Goal: Transaction & Acquisition: Obtain resource

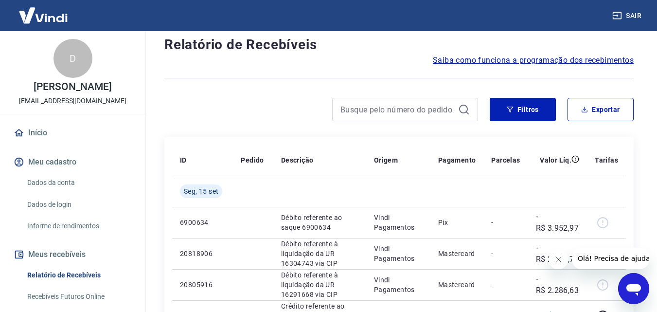
scroll to position [97, 0]
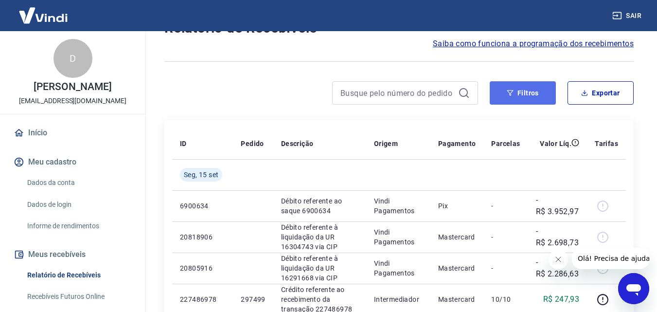
click at [525, 89] on button "Filtros" at bounding box center [523, 92] width 66 height 23
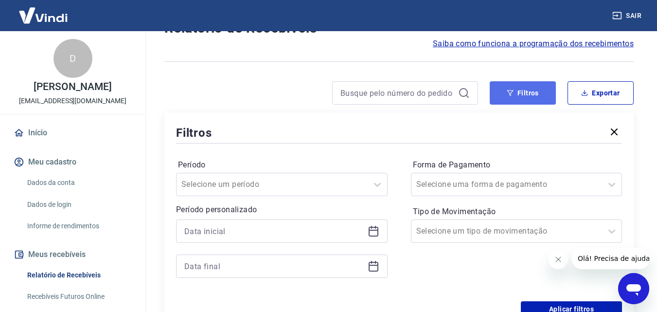
click at [503, 90] on button "Filtros" at bounding box center [523, 92] width 66 height 23
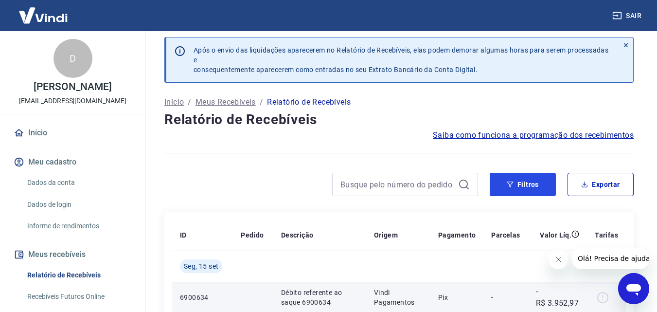
scroll to position [0, 0]
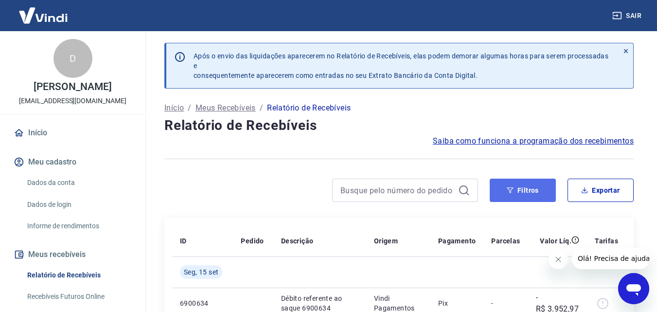
click at [525, 193] on button "Filtros" at bounding box center [523, 190] width 66 height 23
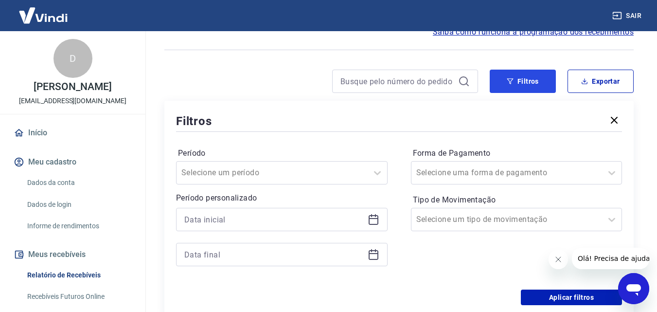
scroll to position [146, 0]
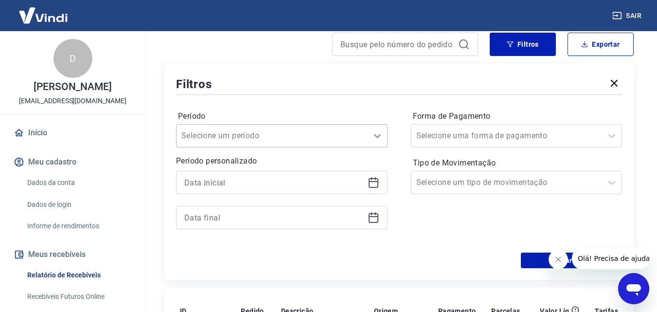
click at [371, 137] on div at bounding box center [377, 135] width 19 height 19
click at [372, 183] on icon at bounding box center [374, 183] width 12 height 12
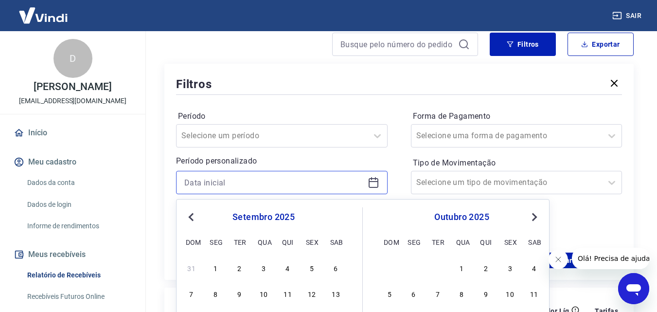
scroll to position [243, 0]
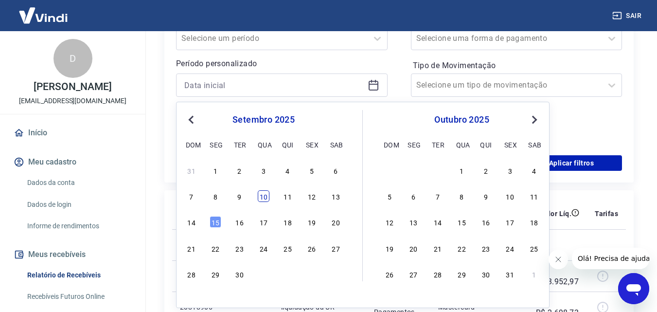
click at [265, 199] on div "10" at bounding box center [264, 196] width 12 height 12
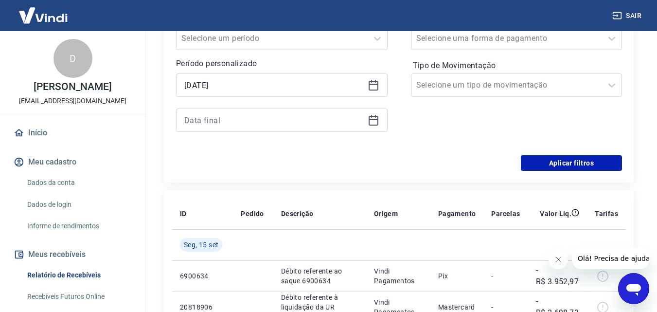
type input "[DATE]"
click at [372, 121] on icon at bounding box center [374, 120] width 12 height 12
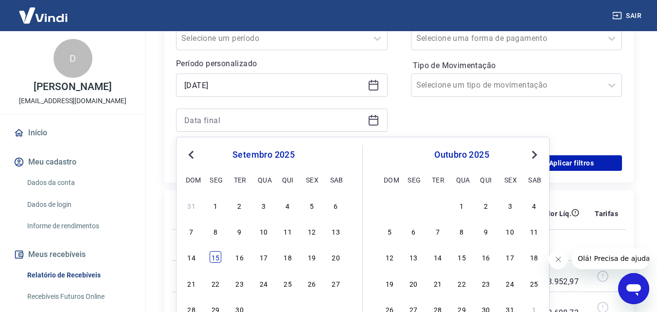
click at [217, 257] on div "15" at bounding box center [216, 257] width 12 height 12
type input "[DATE]"
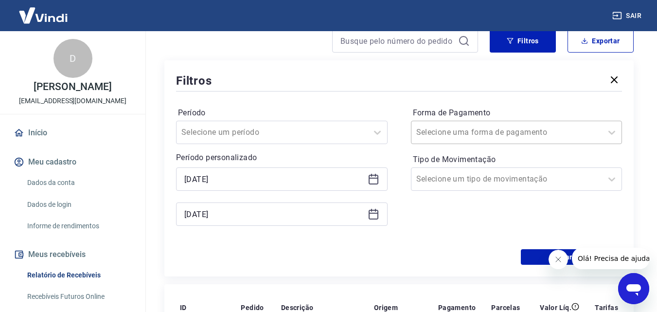
scroll to position [146, 0]
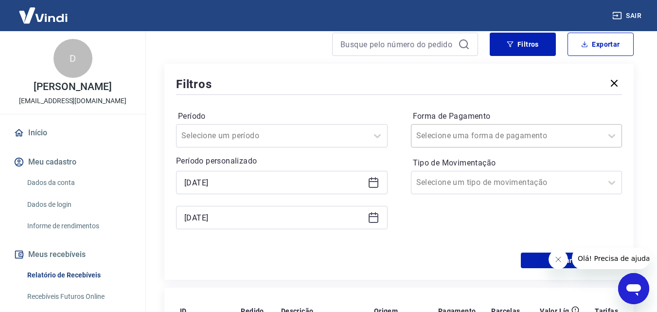
click at [496, 132] on input "Forma de Pagamento" at bounding box center [466, 136] width 98 height 12
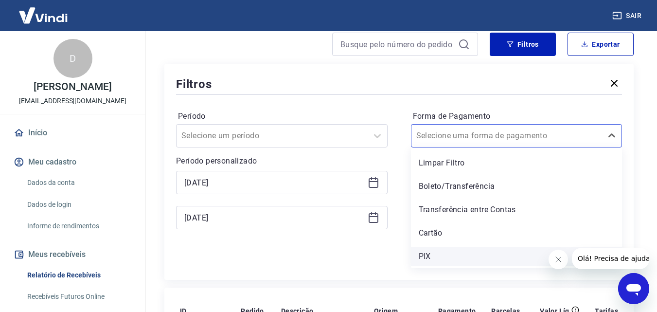
click at [449, 252] on div "PIX" at bounding box center [517, 256] width 212 height 19
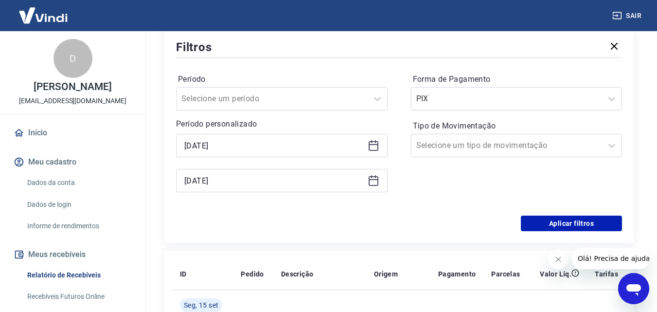
scroll to position [292, 0]
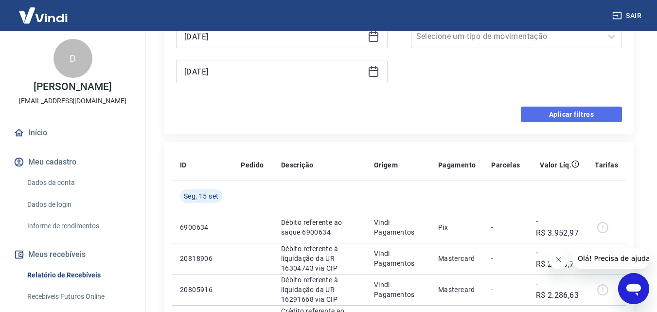
click at [571, 109] on button "Aplicar filtros" at bounding box center [571, 115] width 101 height 16
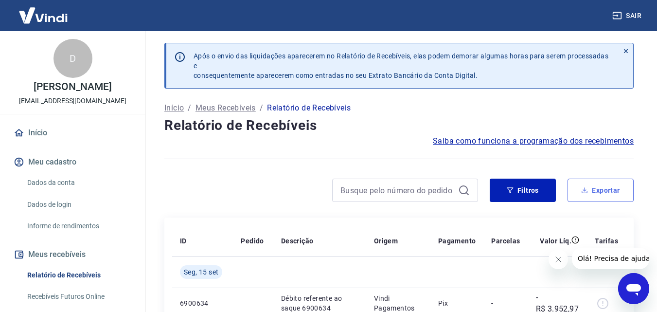
click at [601, 193] on button "Exportar" at bounding box center [601, 190] width 66 height 23
type input "[DATE]"
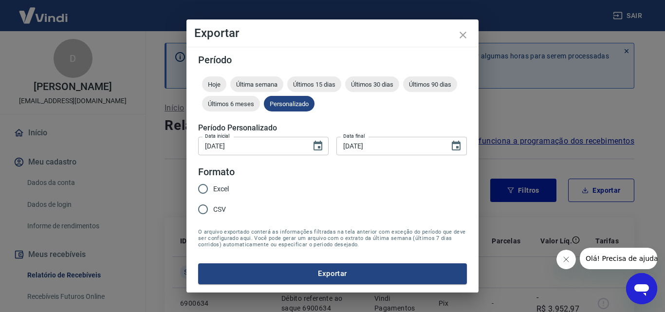
click at [201, 187] on input "Excel" at bounding box center [203, 189] width 20 height 20
radio input "true"
click at [343, 273] on button "Exportar" at bounding box center [332, 273] width 269 height 20
